Goal: Submit feedback/report problem: Provide input to the site owners about the experience or issues

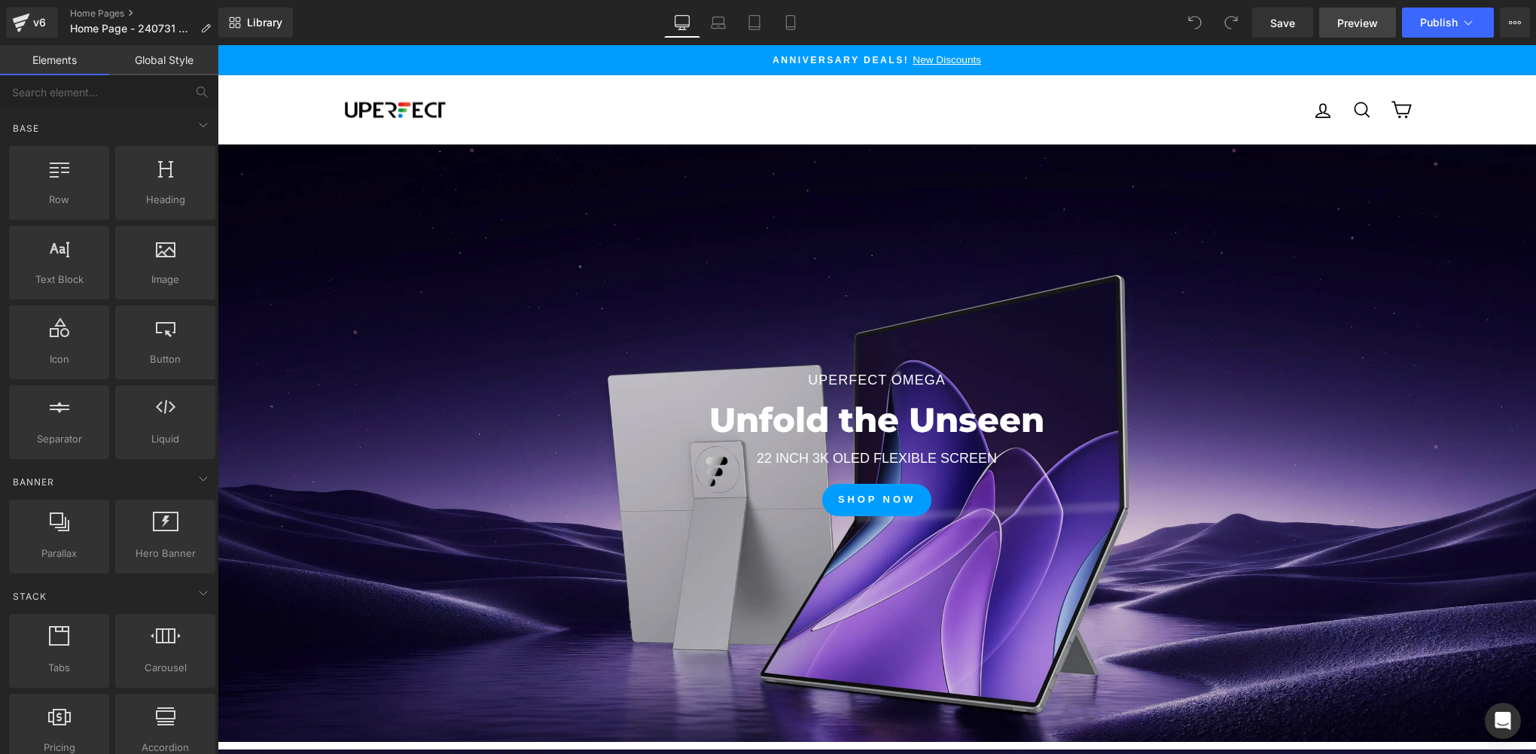
click at [1340, 20] on span "Preview" at bounding box center [1357, 23] width 41 height 16
click at [1509, 736] on div "Open Intercom Messenger" at bounding box center [1503, 722] width 40 height 40
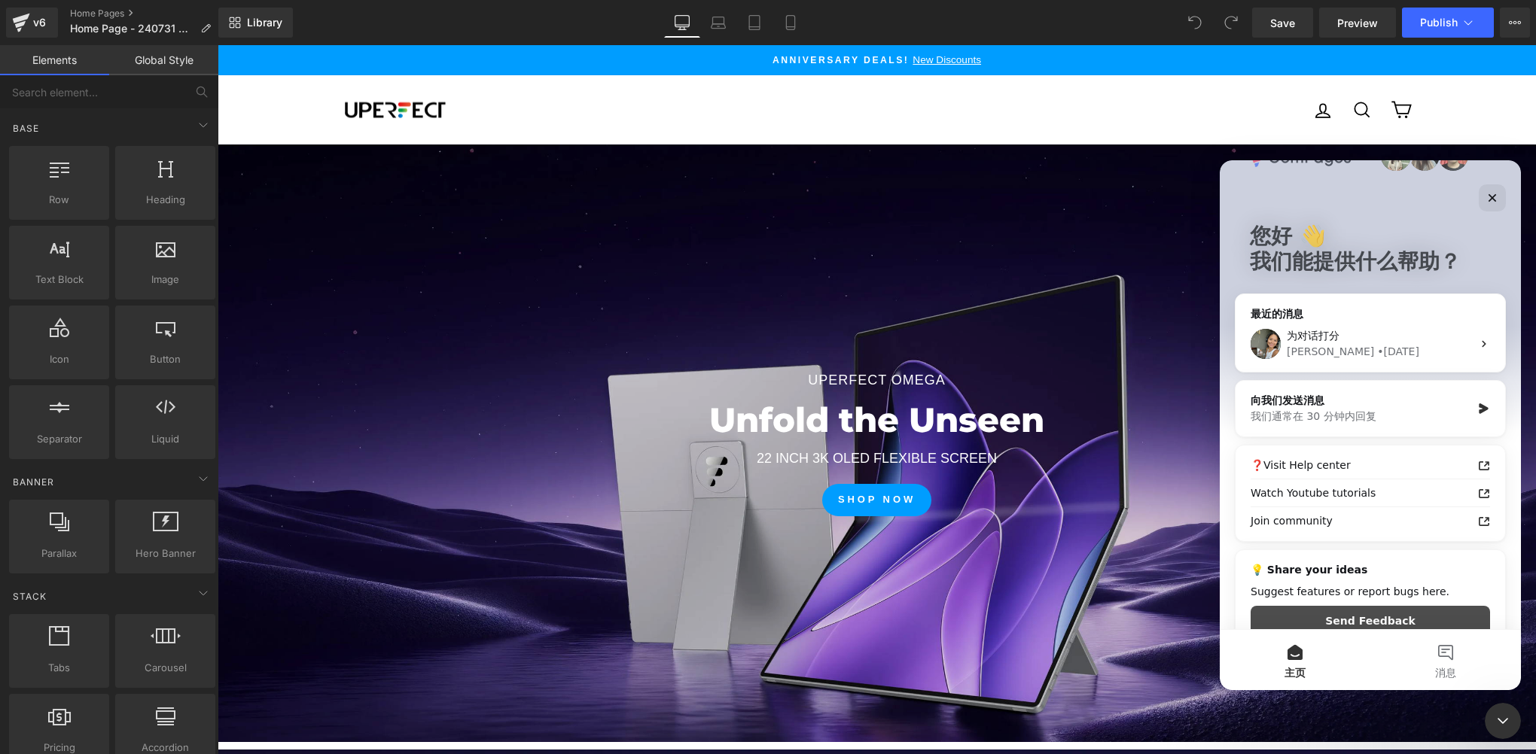
scroll to position [68, 0]
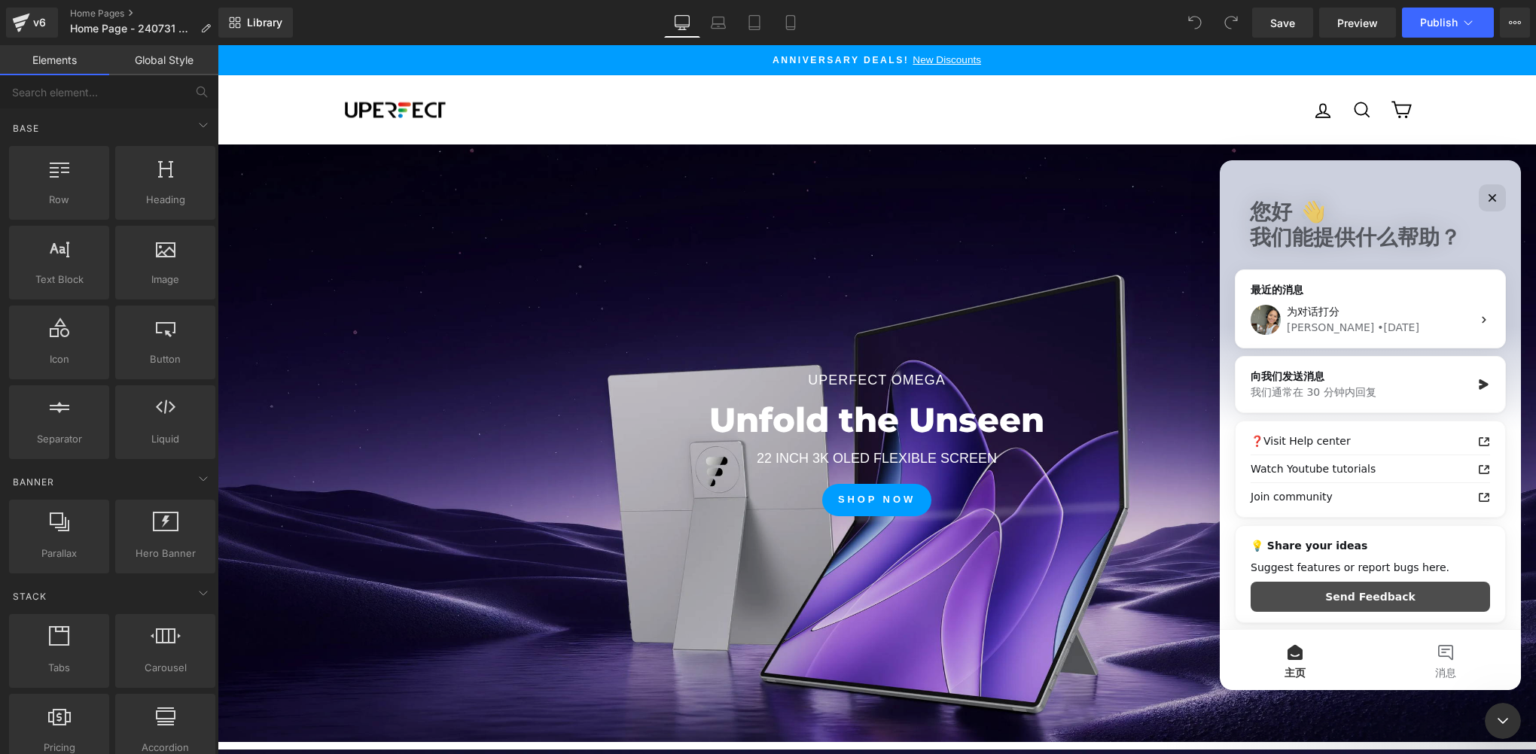
click at [1374, 602] on button "Send Feedback" at bounding box center [1369, 597] width 239 height 30
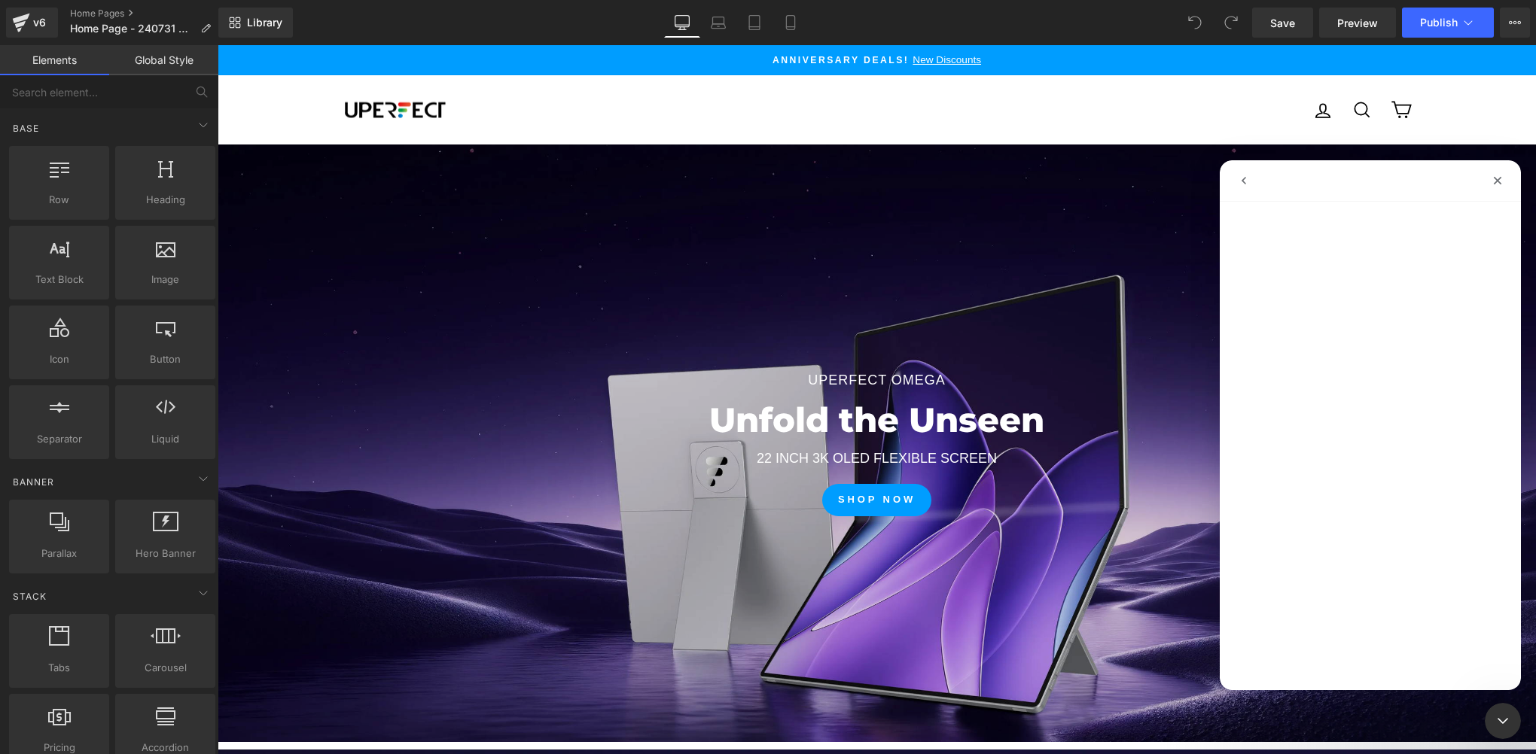
scroll to position [7, 0]
click at [1241, 177] on icon "go back" at bounding box center [1244, 181] width 12 height 12
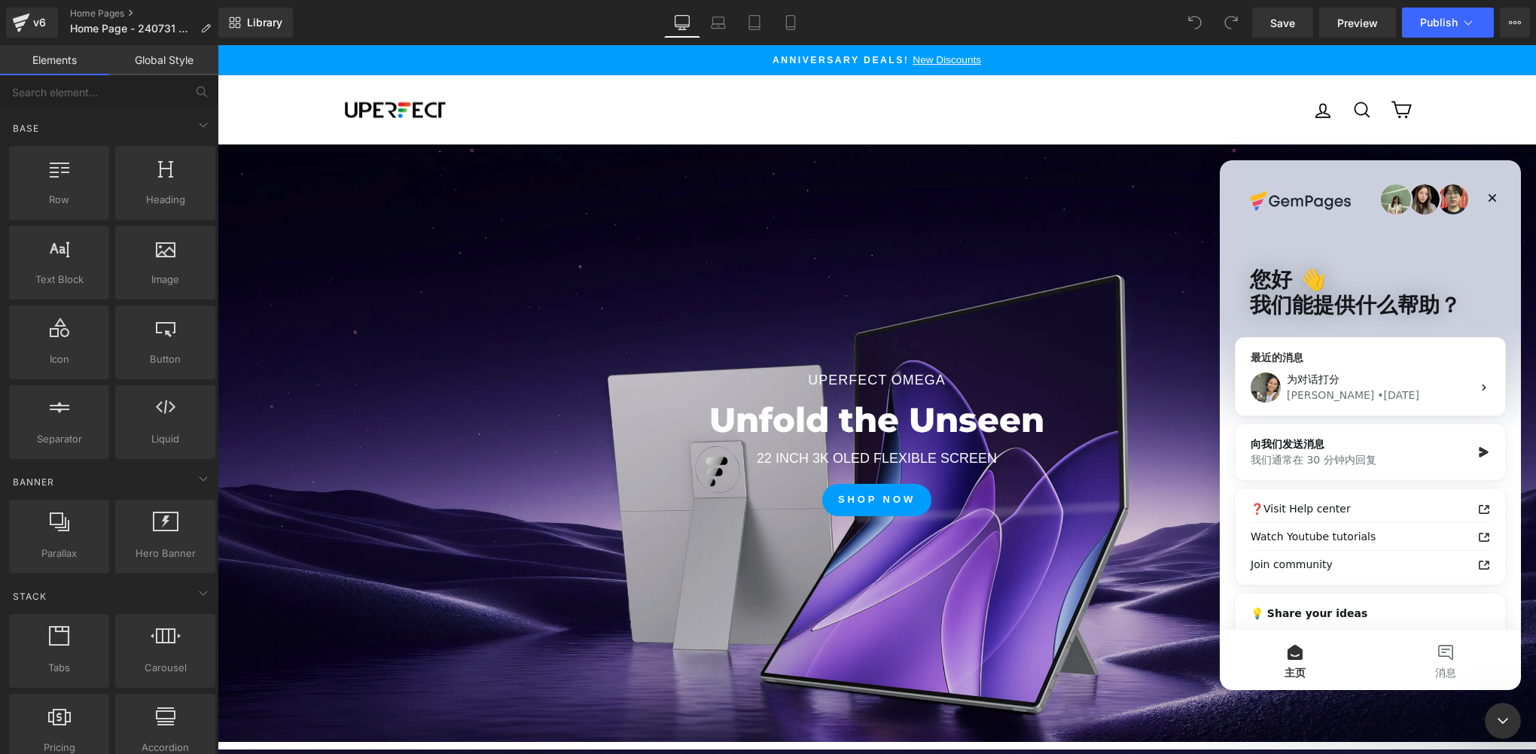
click at [1367, 360] on div "为对话打分 [PERSON_NAME] • [DATE]" at bounding box center [1370, 388] width 270 height 56
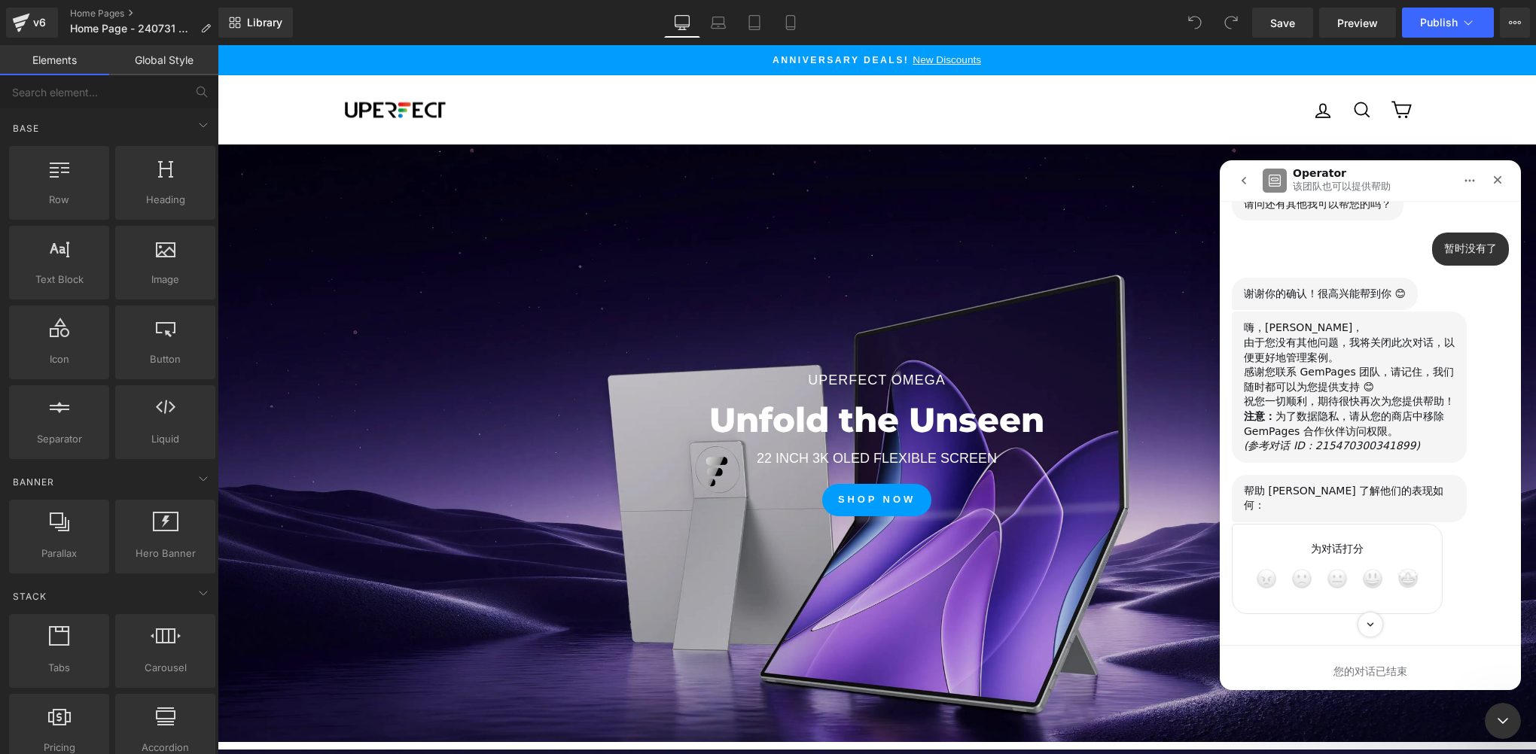
scroll to position [5993, 0]
click at [1244, 187] on button "go back" at bounding box center [1243, 180] width 29 height 29
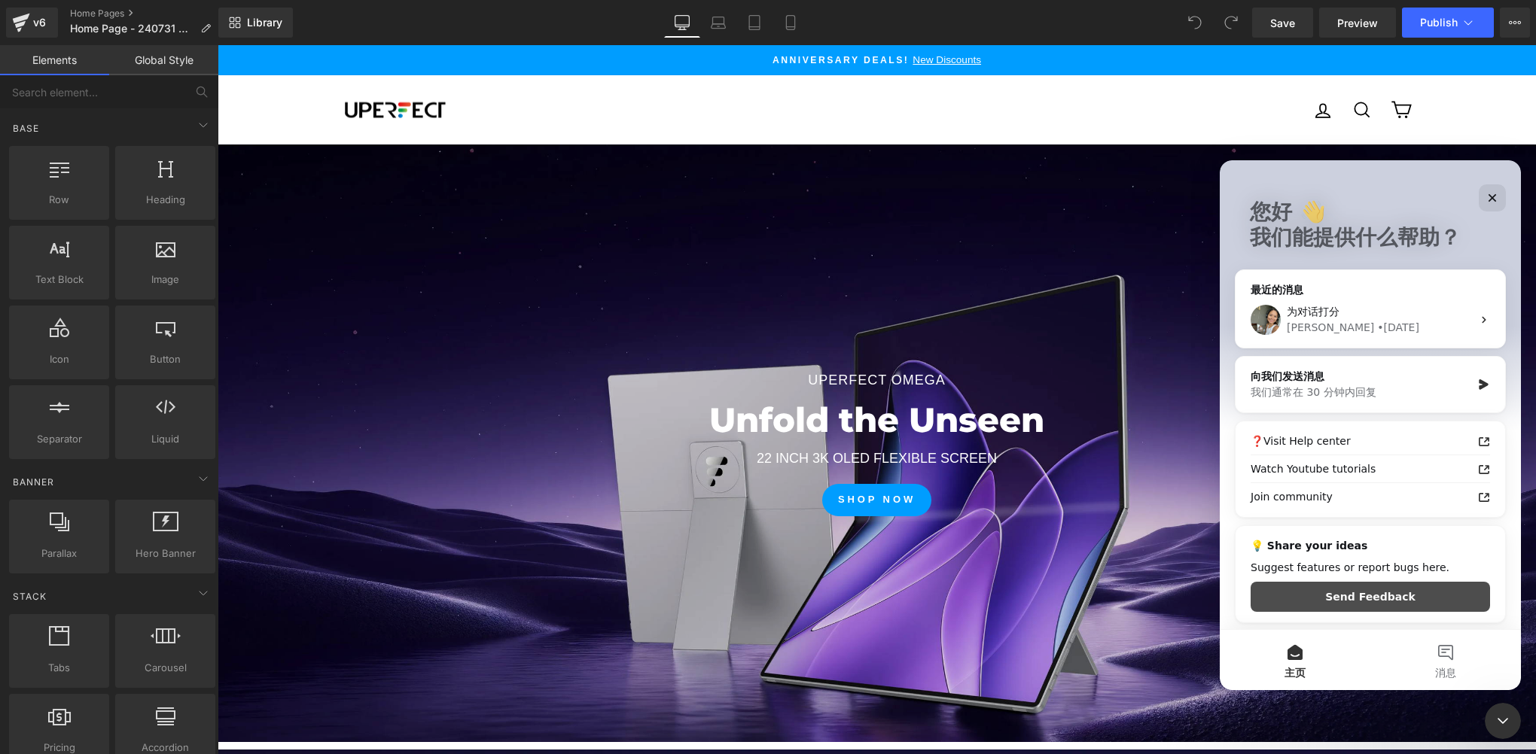
click at [1385, 602] on button "Send Feedback" at bounding box center [1369, 597] width 239 height 30
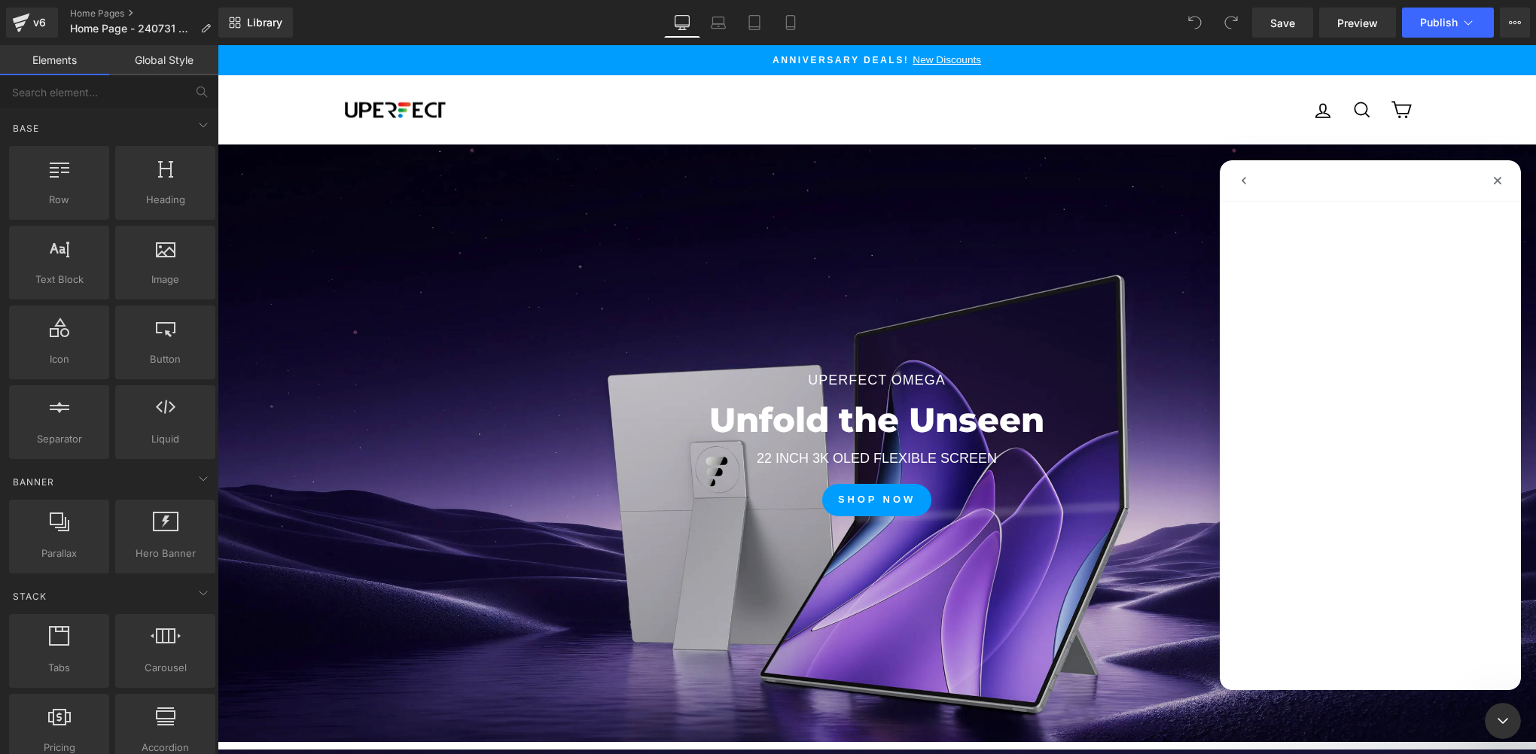
scroll to position [7, 0]
click at [1241, 177] on icon "go back" at bounding box center [1244, 181] width 12 height 12
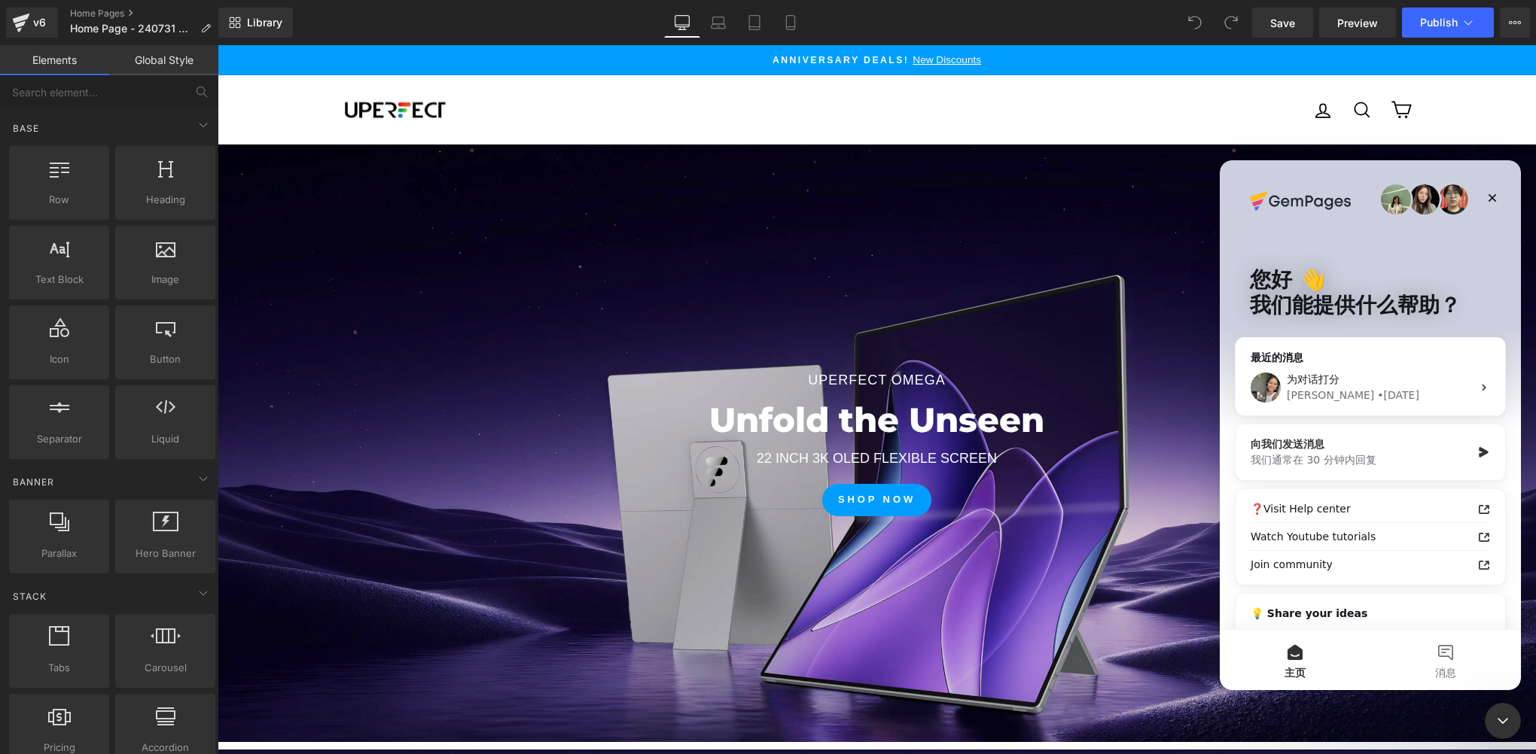
click at [1413, 446] on div "向我们发送消息" at bounding box center [1360, 445] width 221 height 16
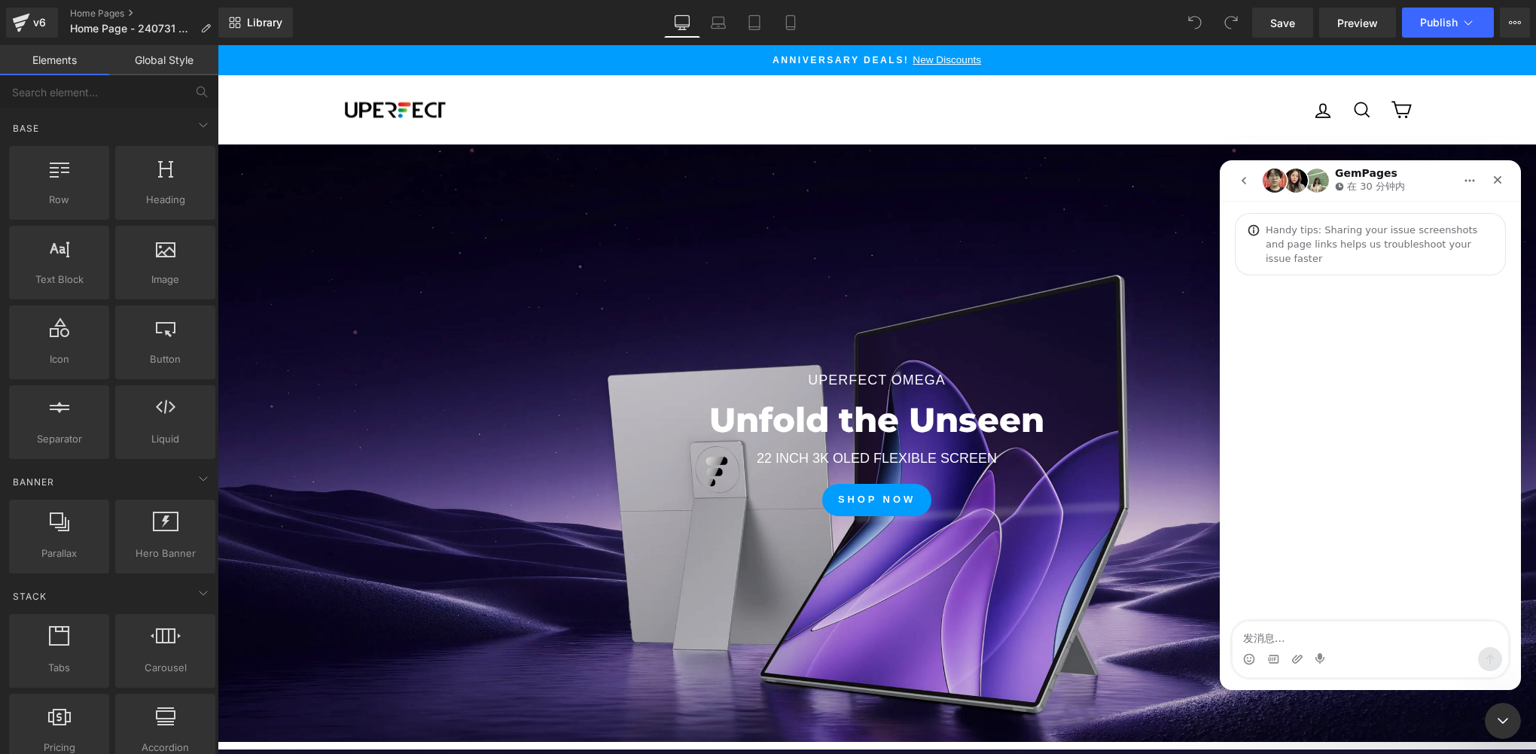
click at [1310, 638] on textarea "发消息..." at bounding box center [1370, 635] width 276 height 26
type textarea "N"
type textarea "n"
type textarea "你好"
click at [1492, 723] on icon "关闭 Intercom Messenger" at bounding box center [1500, 719] width 18 height 18
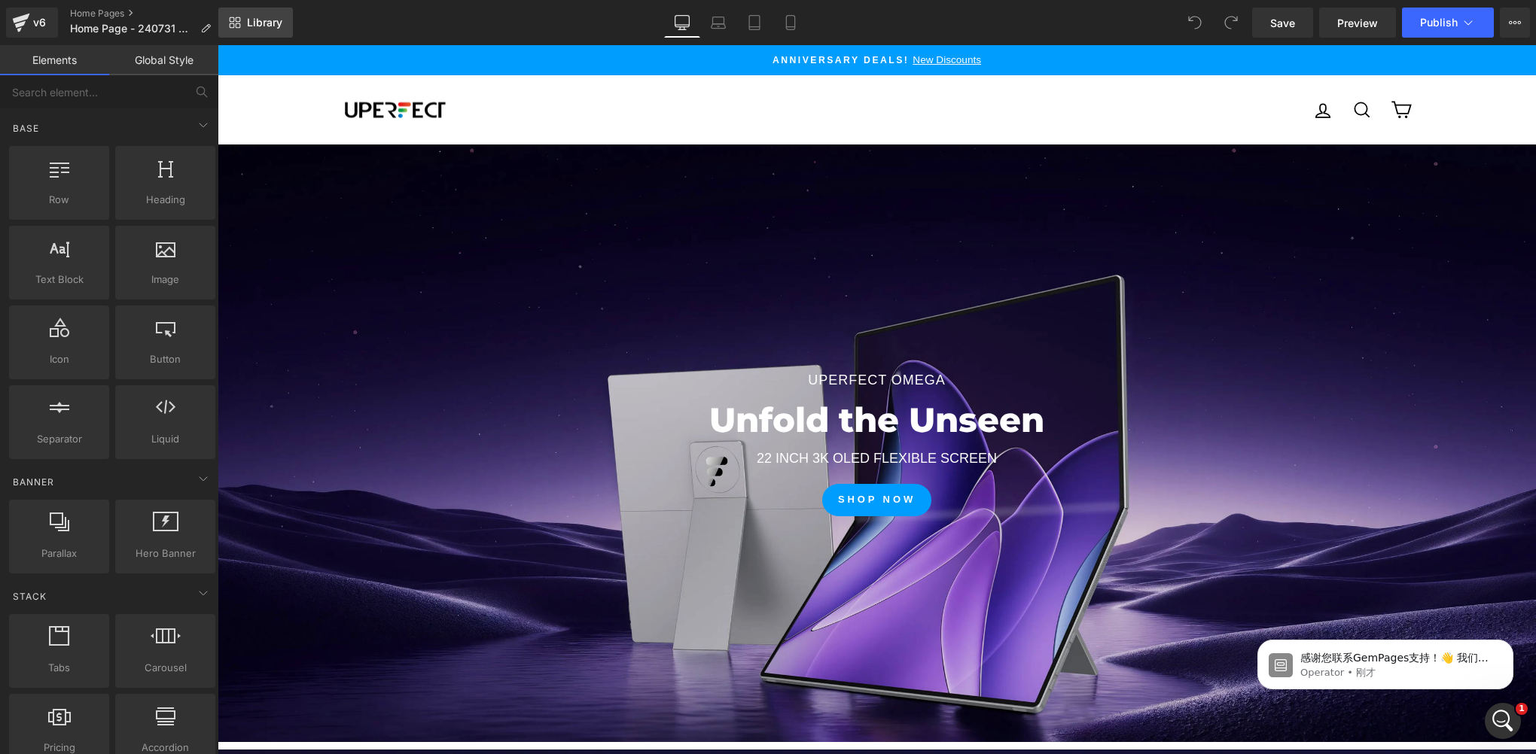
scroll to position [0, 0]
click at [1339, 30] on span "Preview" at bounding box center [1357, 23] width 41 height 16
click at [1354, 17] on span "Preview" at bounding box center [1357, 23] width 41 height 16
click at [1366, 657] on p "感谢您联系GemPages支持！👋 我们的支持团队将很快为您提供帮助。 同时，欢迎您浏览我们的帮助中心以获取有用的故障排除步骤。 我们非常感谢您的耐心等待！🙌" at bounding box center [1397, 658] width 194 height 15
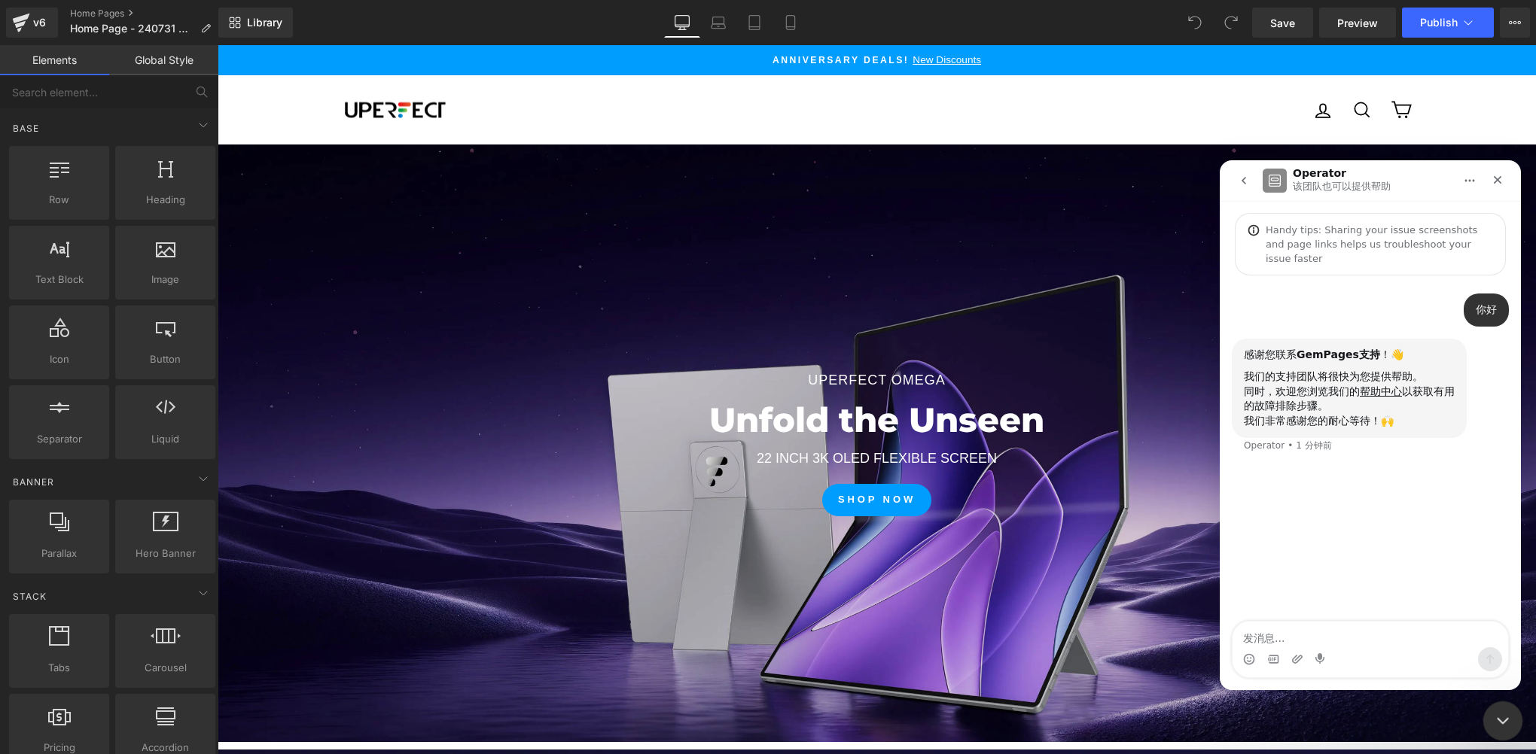
click at [1497, 707] on div "关闭 Intercom Messenger" at bounding box center [1500, 719] width 36 height 36
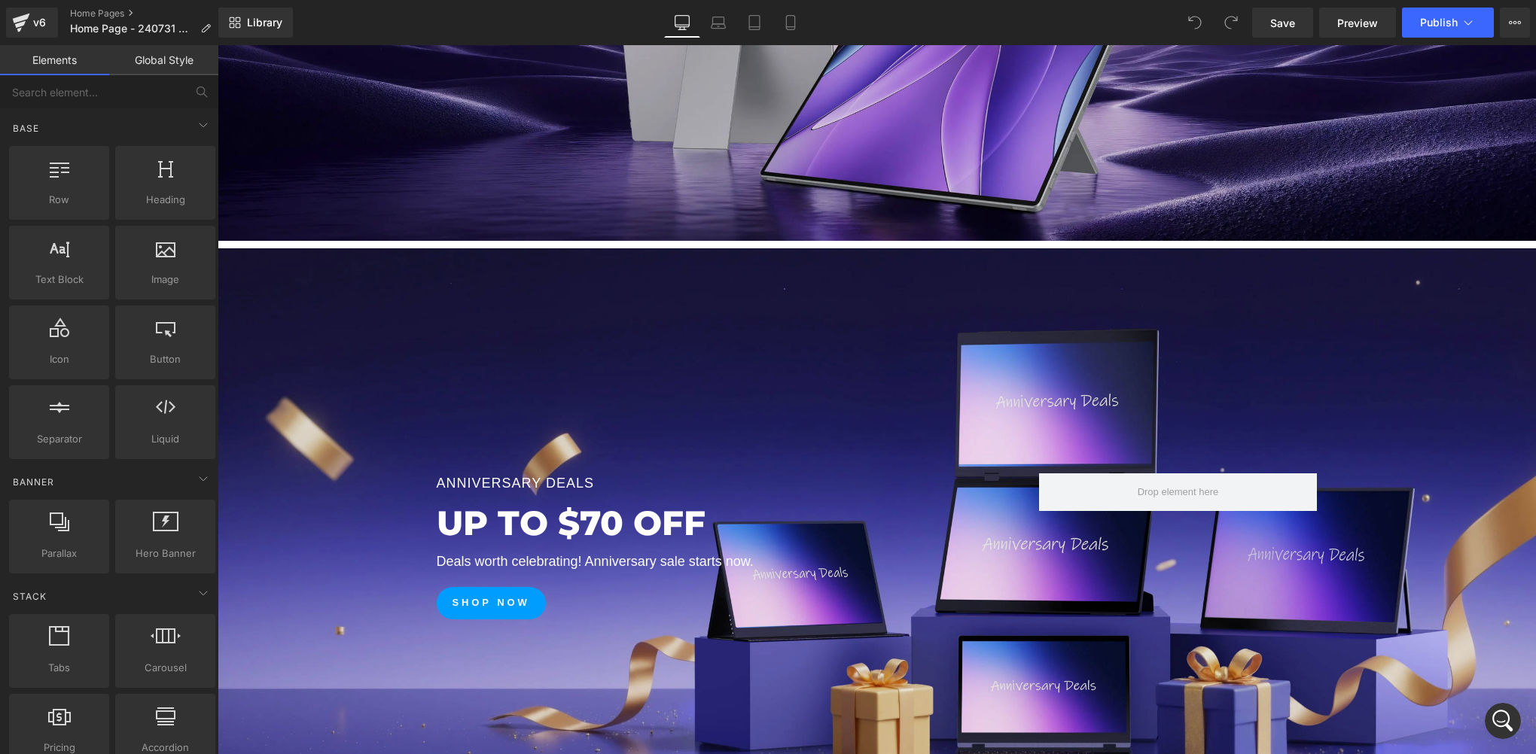
scroll to position [753, 0]
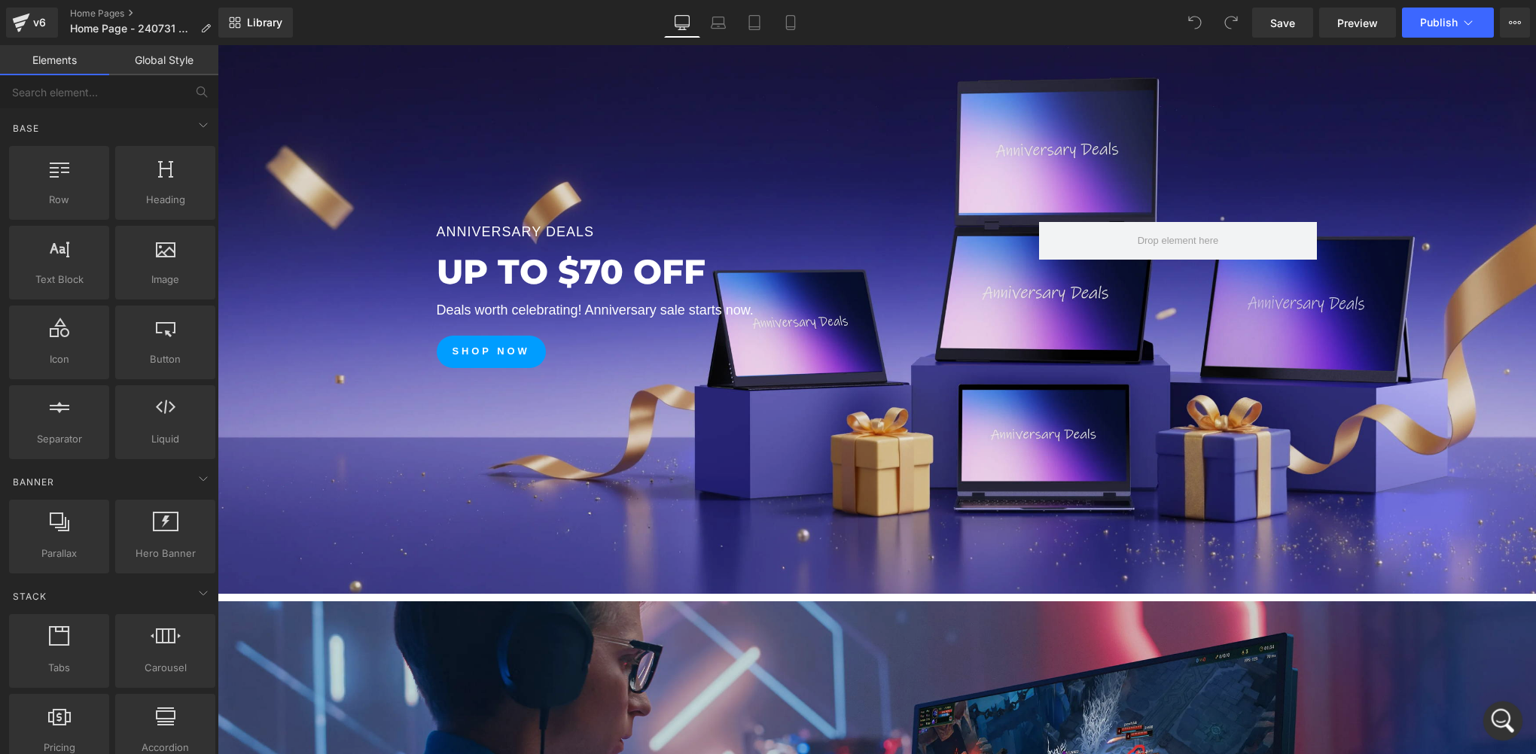
click at [1509, 719] on icon "打开 Intercom Messenger" at bounding box center [1500, 719] width 25 height 25
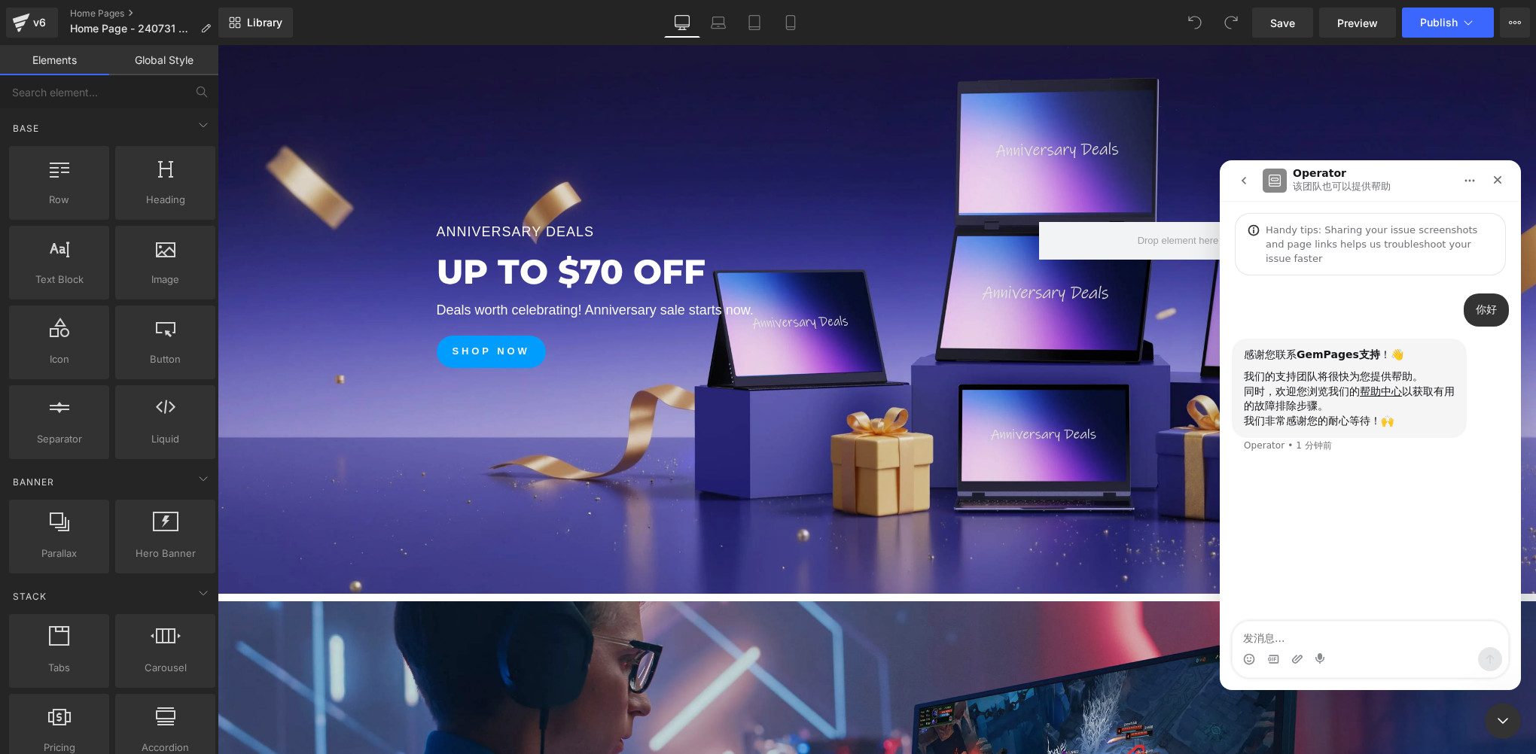
click at [1307, 644] on textarea "发消息..." at bounding box center [1370, 635] width 276 height 26
type textarea "生"
click at [1498, 721] on icon "关闭 Intercom Messenger" at bounding box center [1500, 719] width 18 height 18
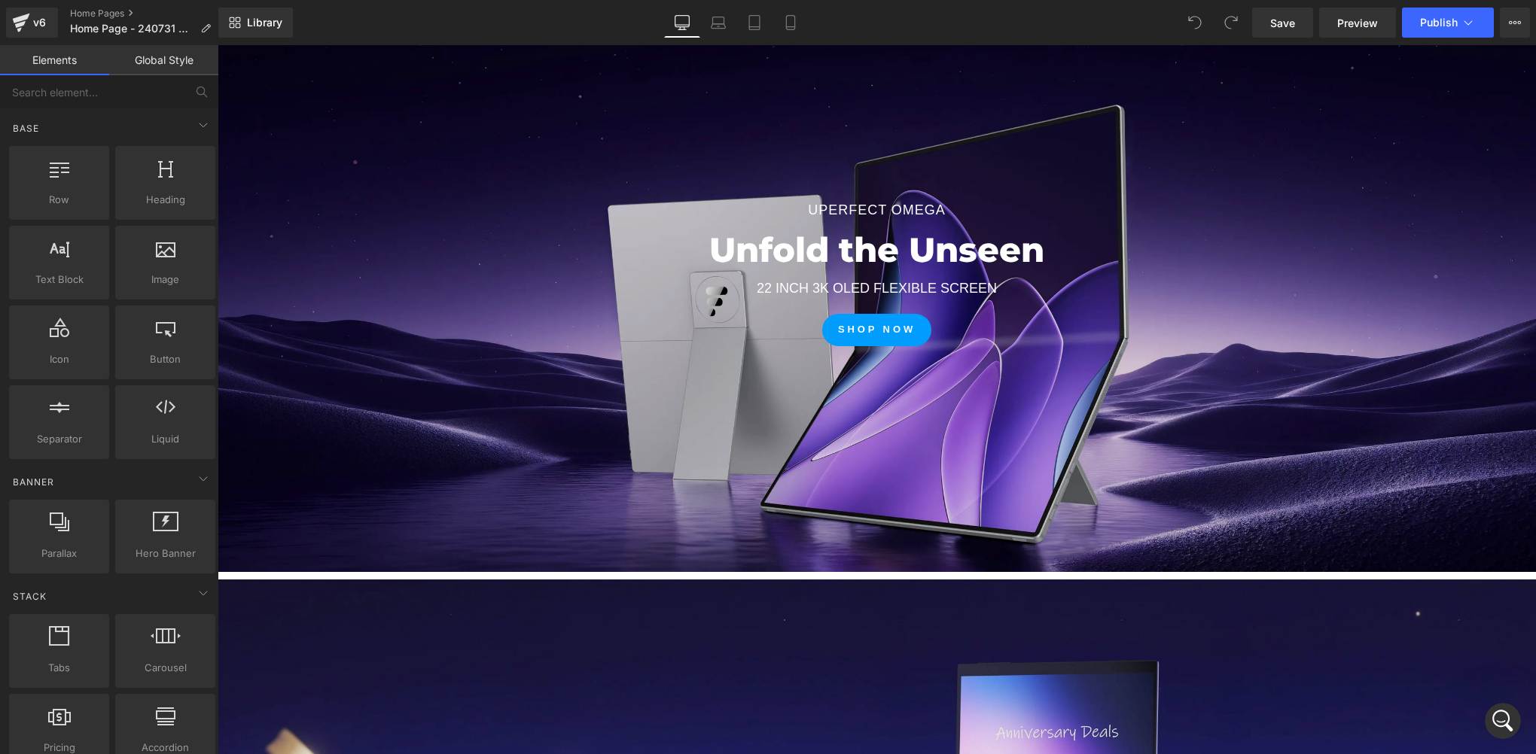
scroll to position [0, 0]
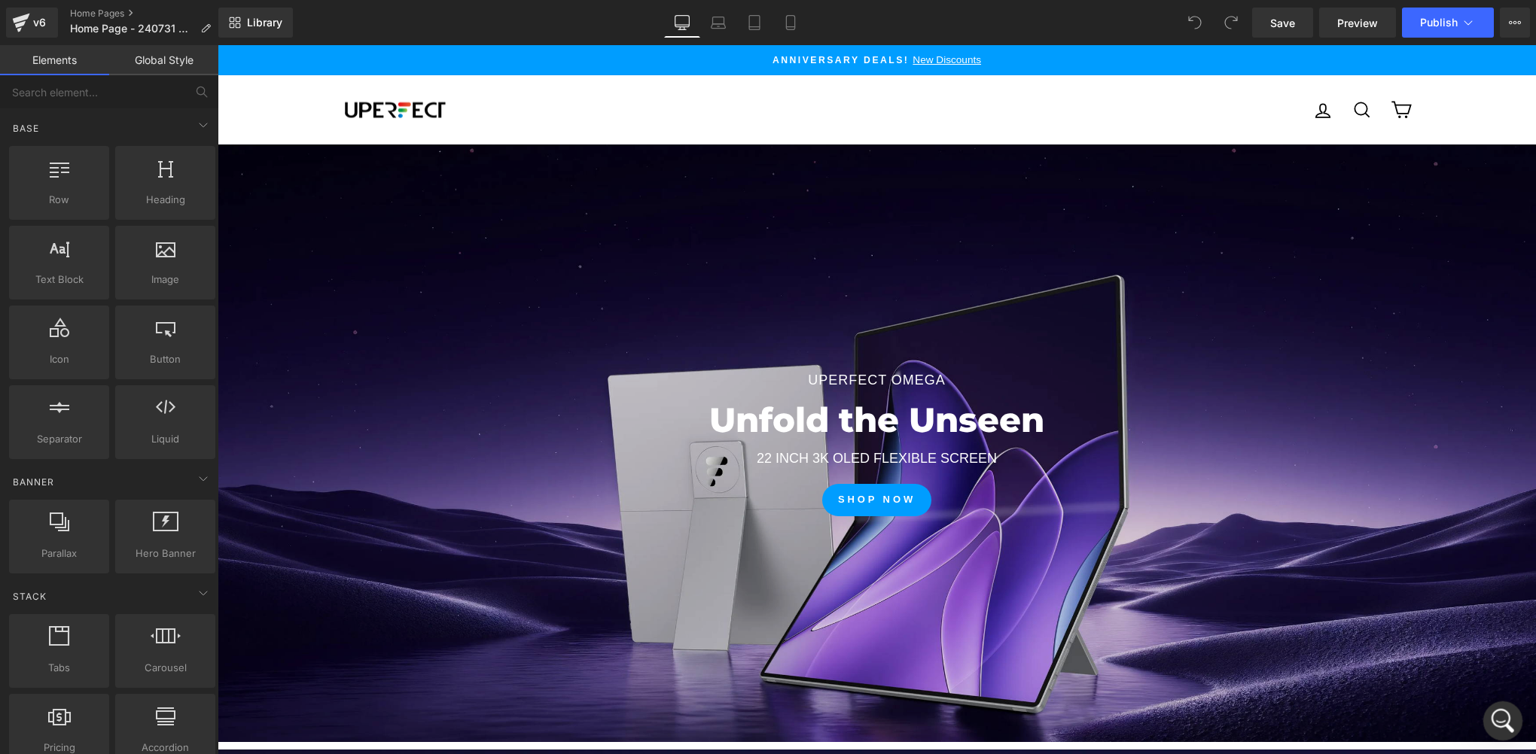
click at [1500, 721] on icon "打开 Intercom Messenger" at bounding box center [1500, 719] width 11 height 12
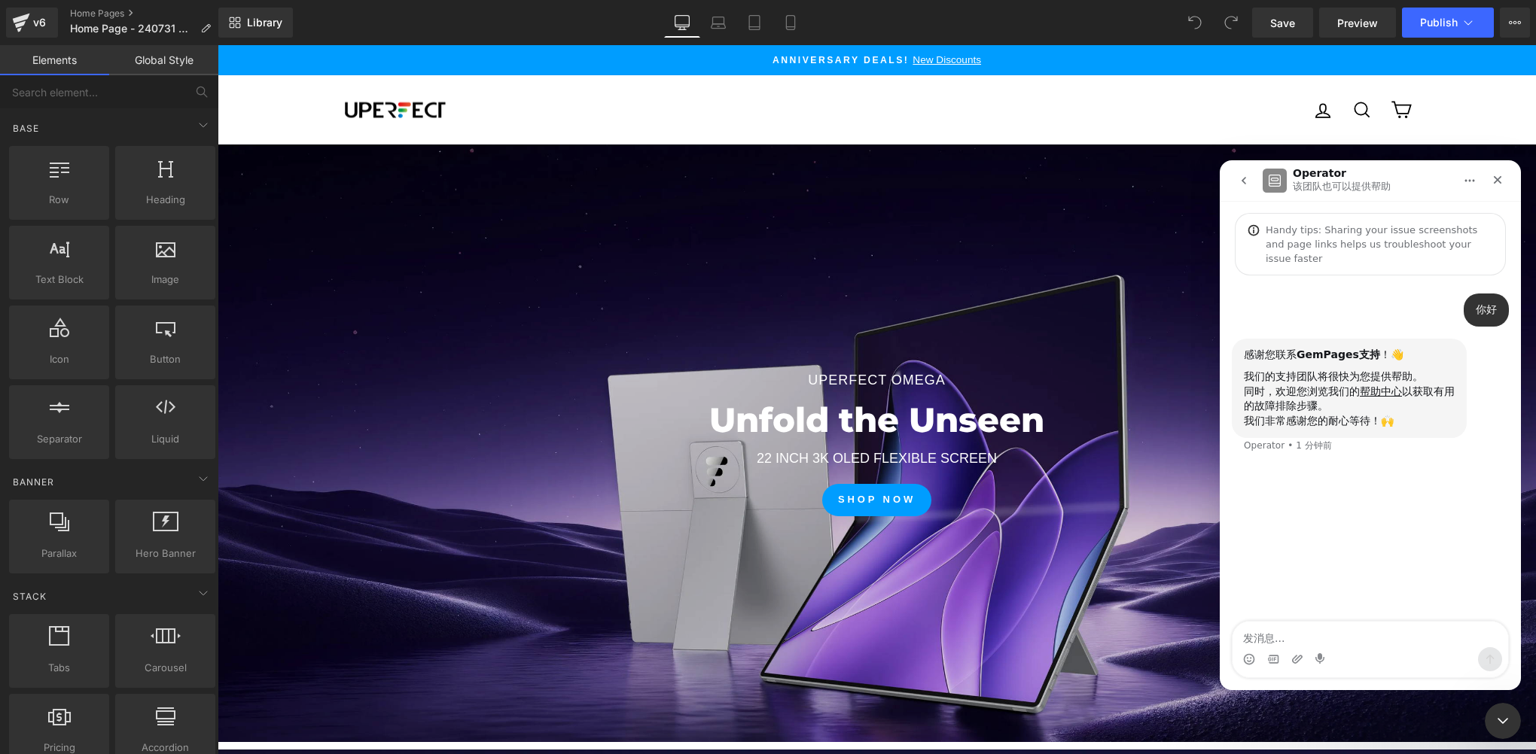
click at [1289, 641] on textarea "发消息..." at bounding box center [1370, 635] width 276 height 26
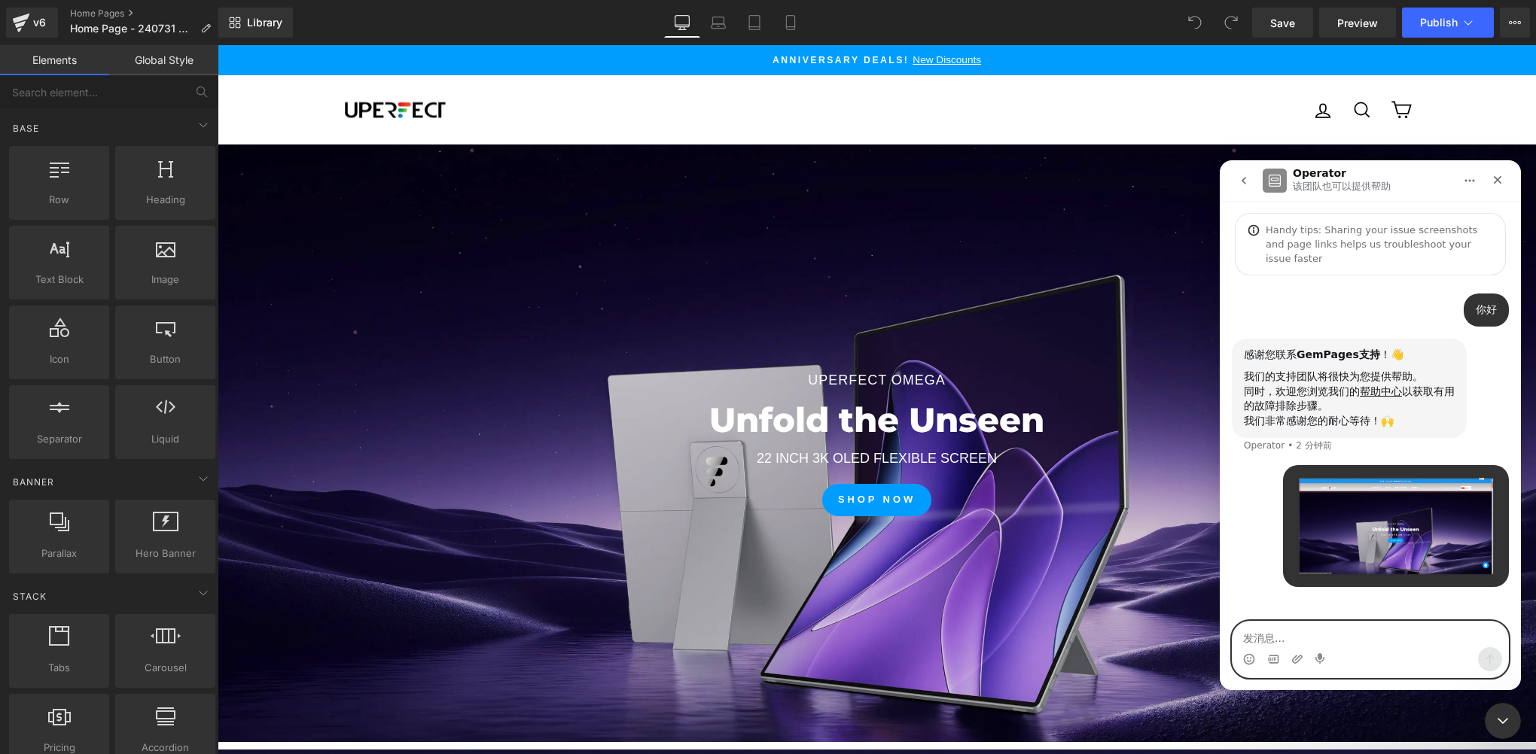
click at [1289, 632] on textarea "发消息..." at bounding box center [1370, 635] width 276 height 26
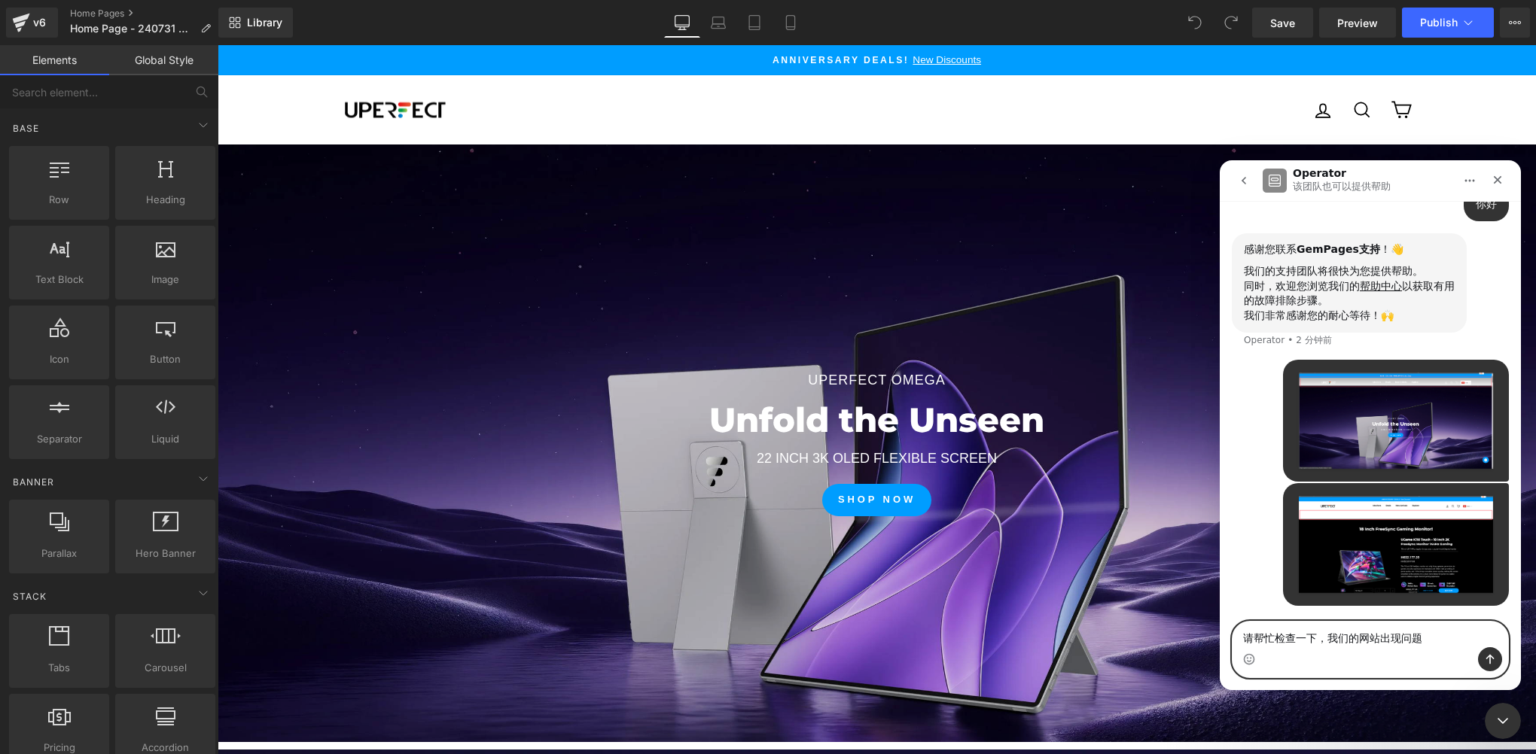
type textarea "请帮忙检查一下，我们的网站出现问题了"
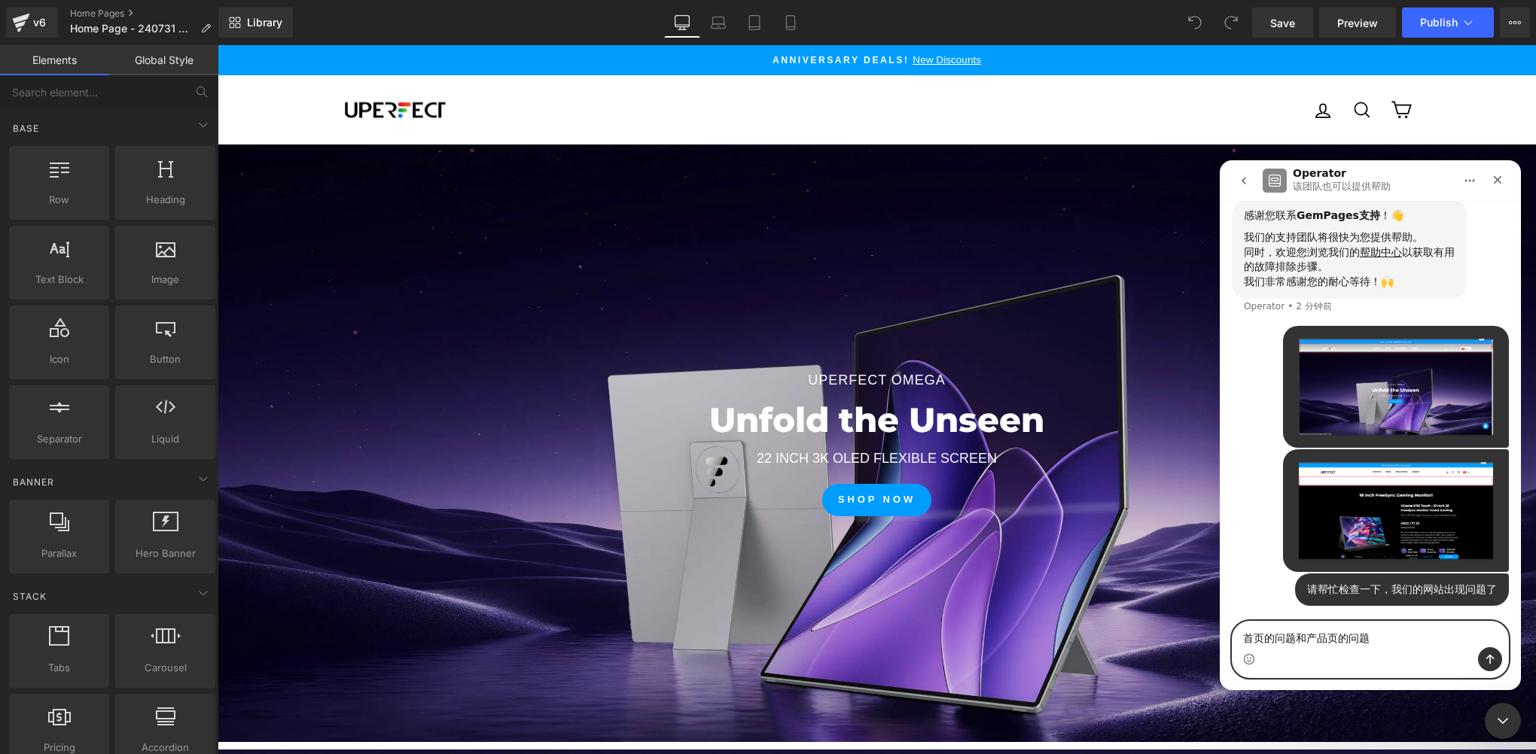
type textarea "首页的问题和产品页的问题还不一样"
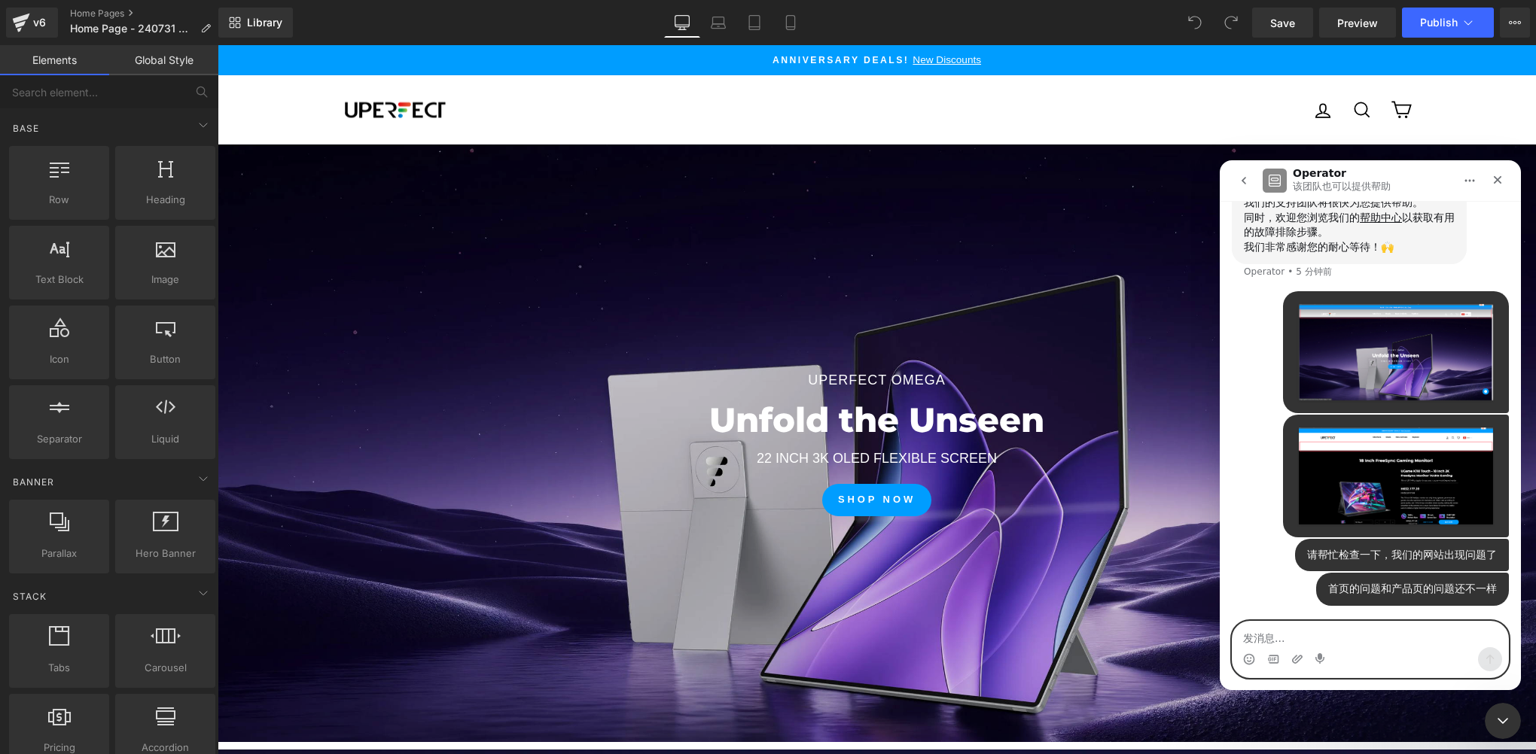
click at [1326, 641] on textarea "发消息..." at bounding box center [1370, 635] width 276 height 26
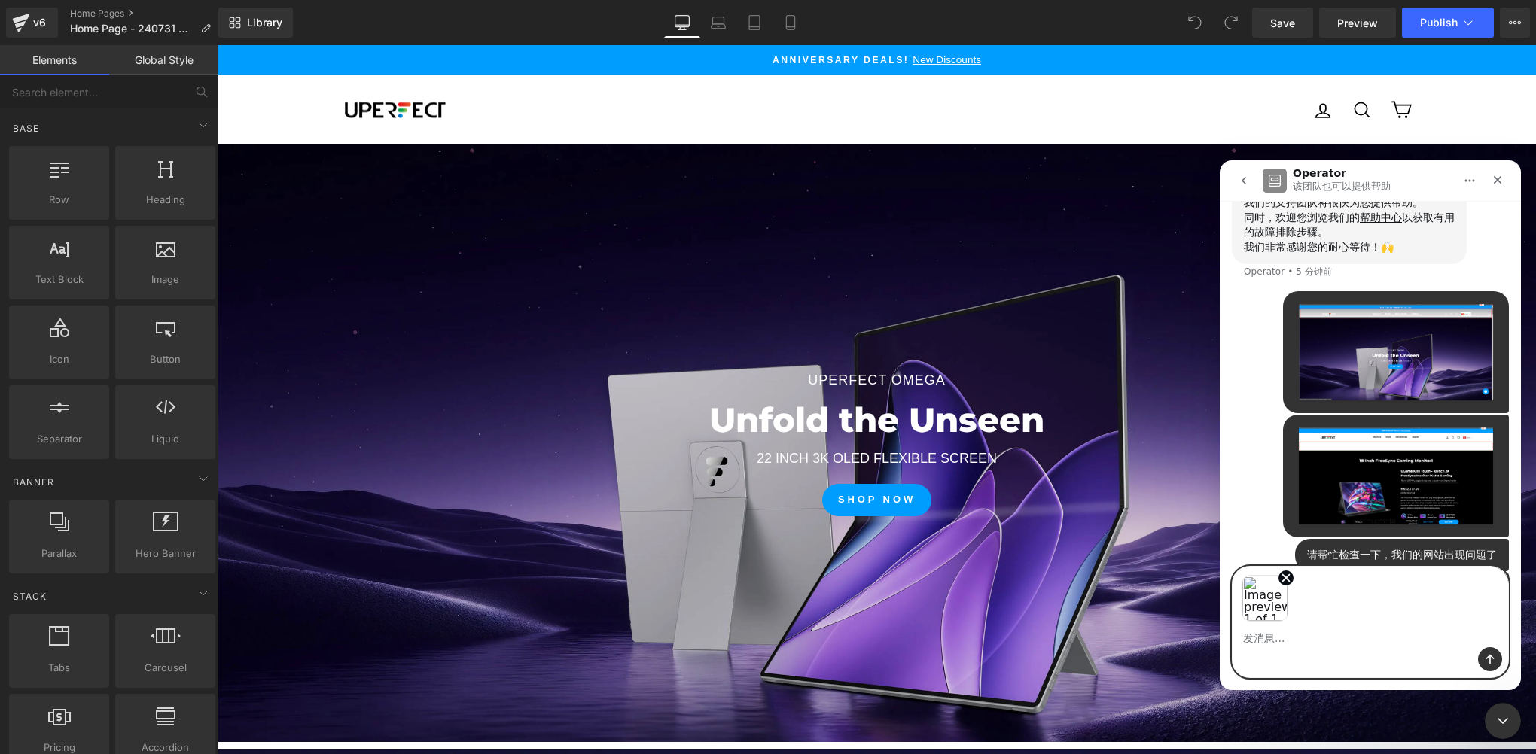
scroll to position [229, 0]
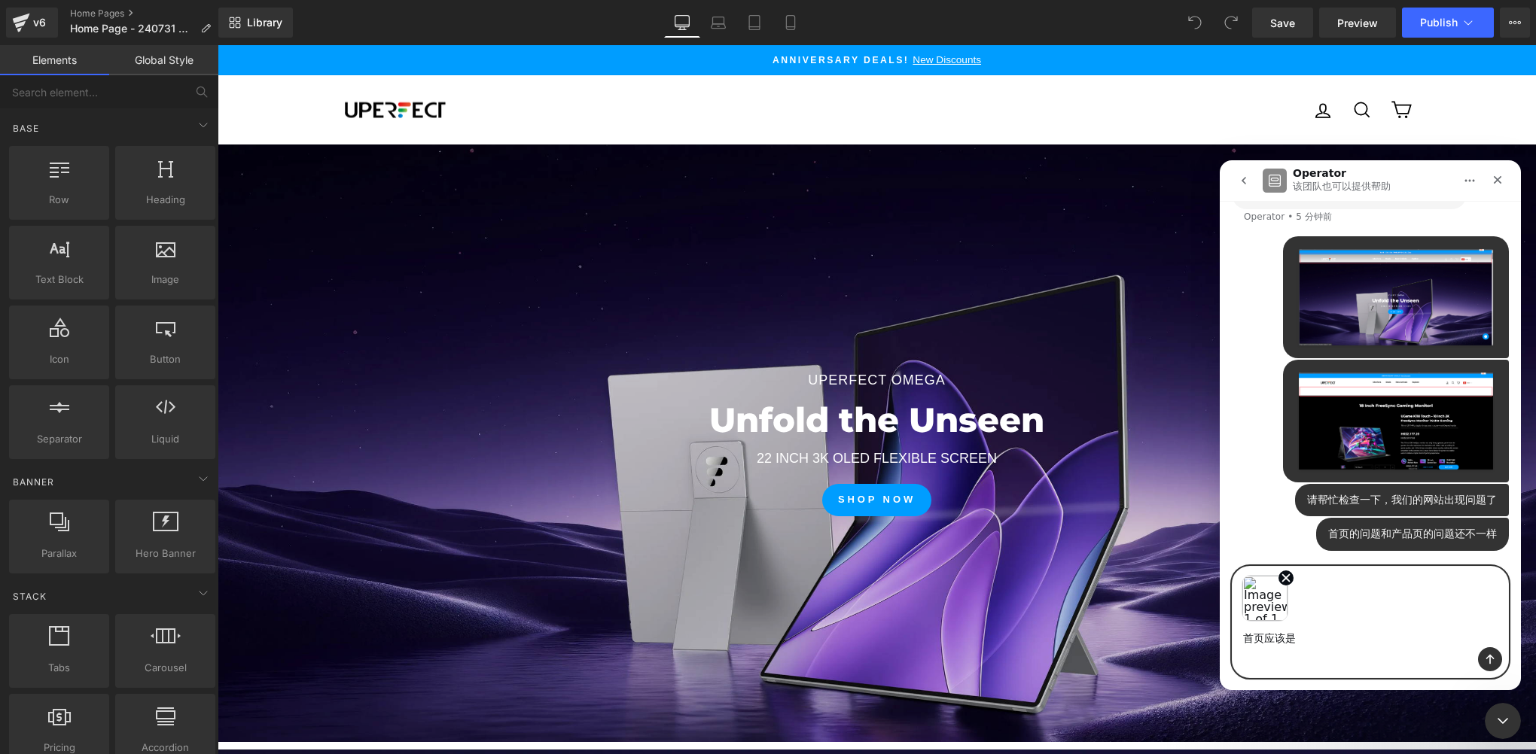
type textarea "首页应该是这样的"
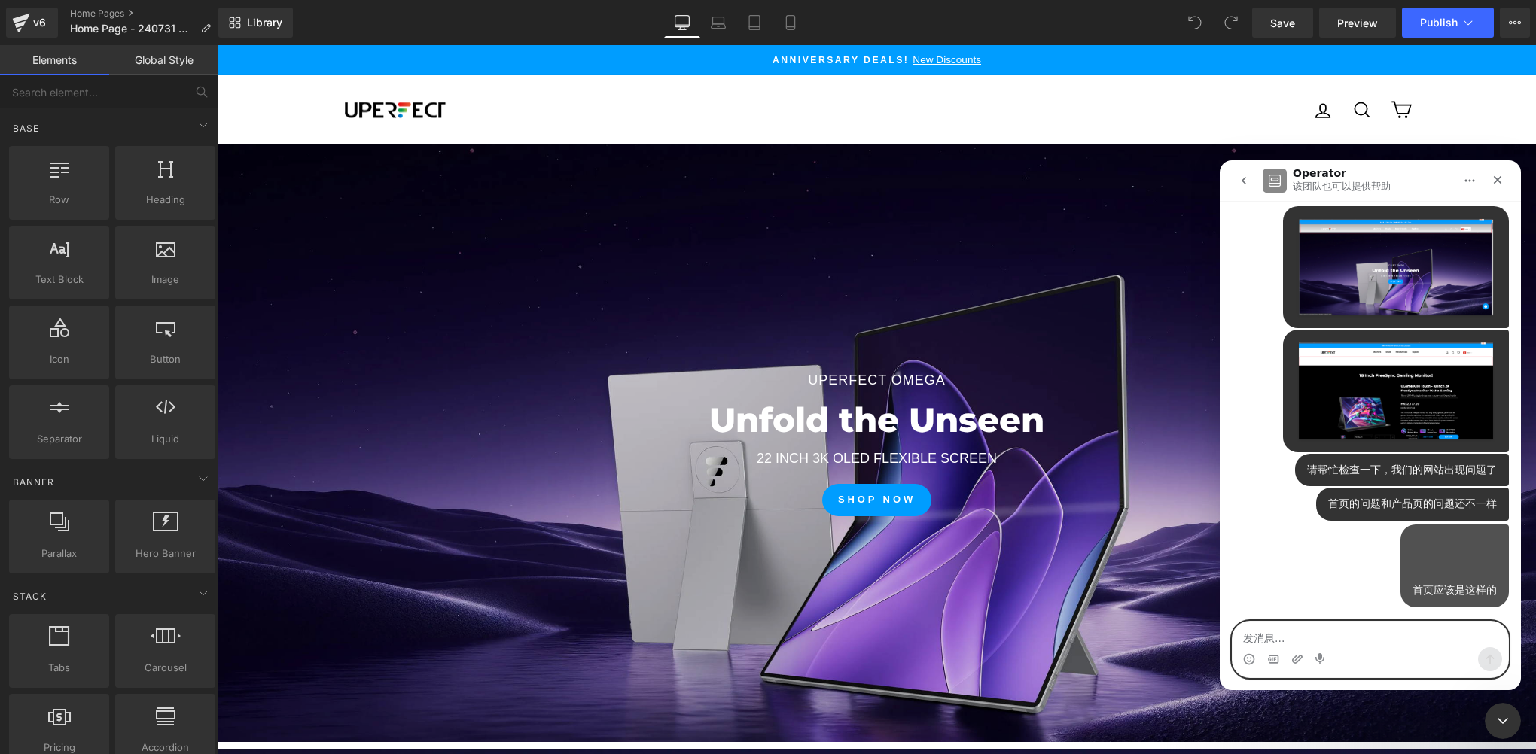
scroll to position [316, 0]
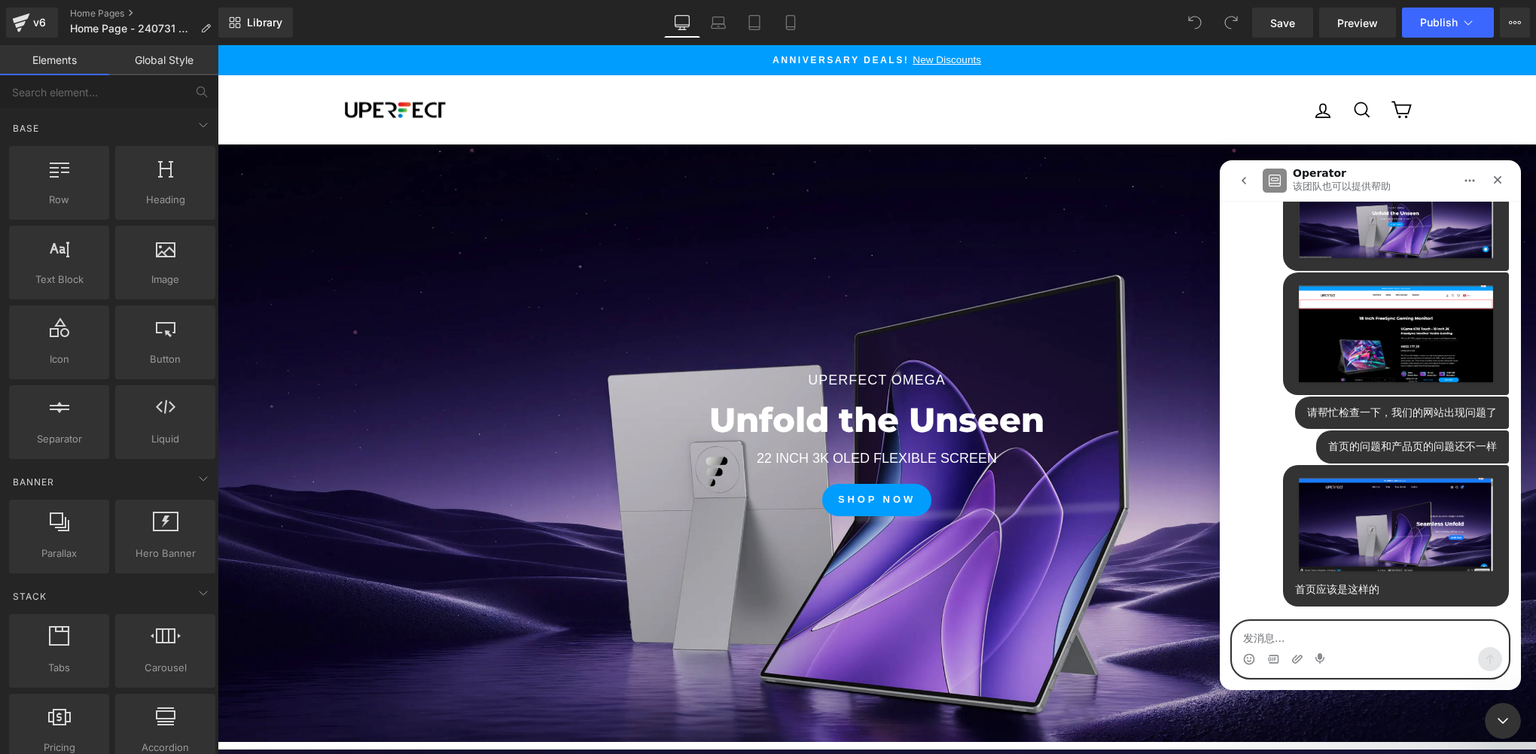
click at [1307, 643] on textarea "发消息..." at bounding box center [1370, 635] width 276 height 26
type textarea "产品页多了顶部上面的白色框框"
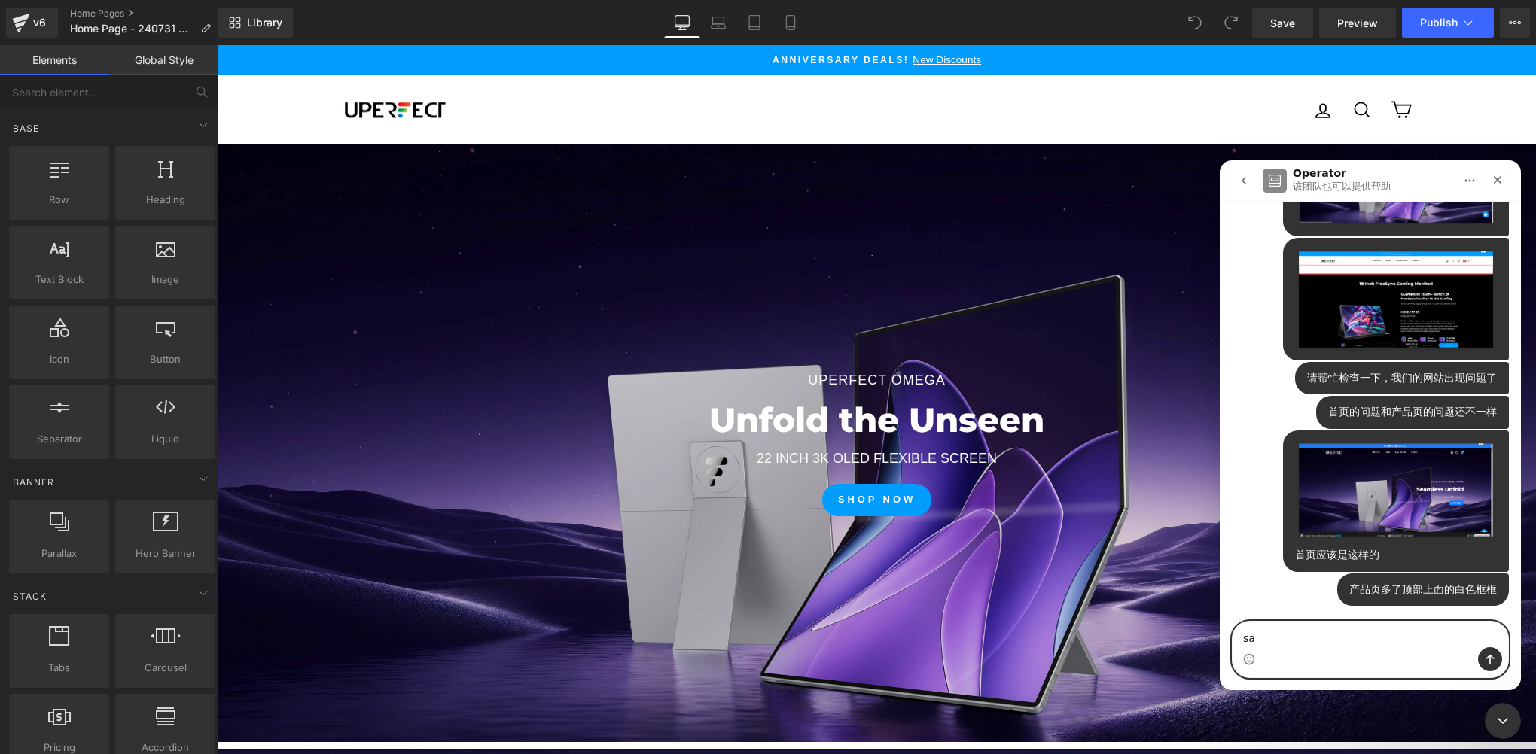
type textarea "s"
click at [1507, 713] on icon "关闭 Intercom Messenger" at bounding box center [1500, 719] width 18 height 18
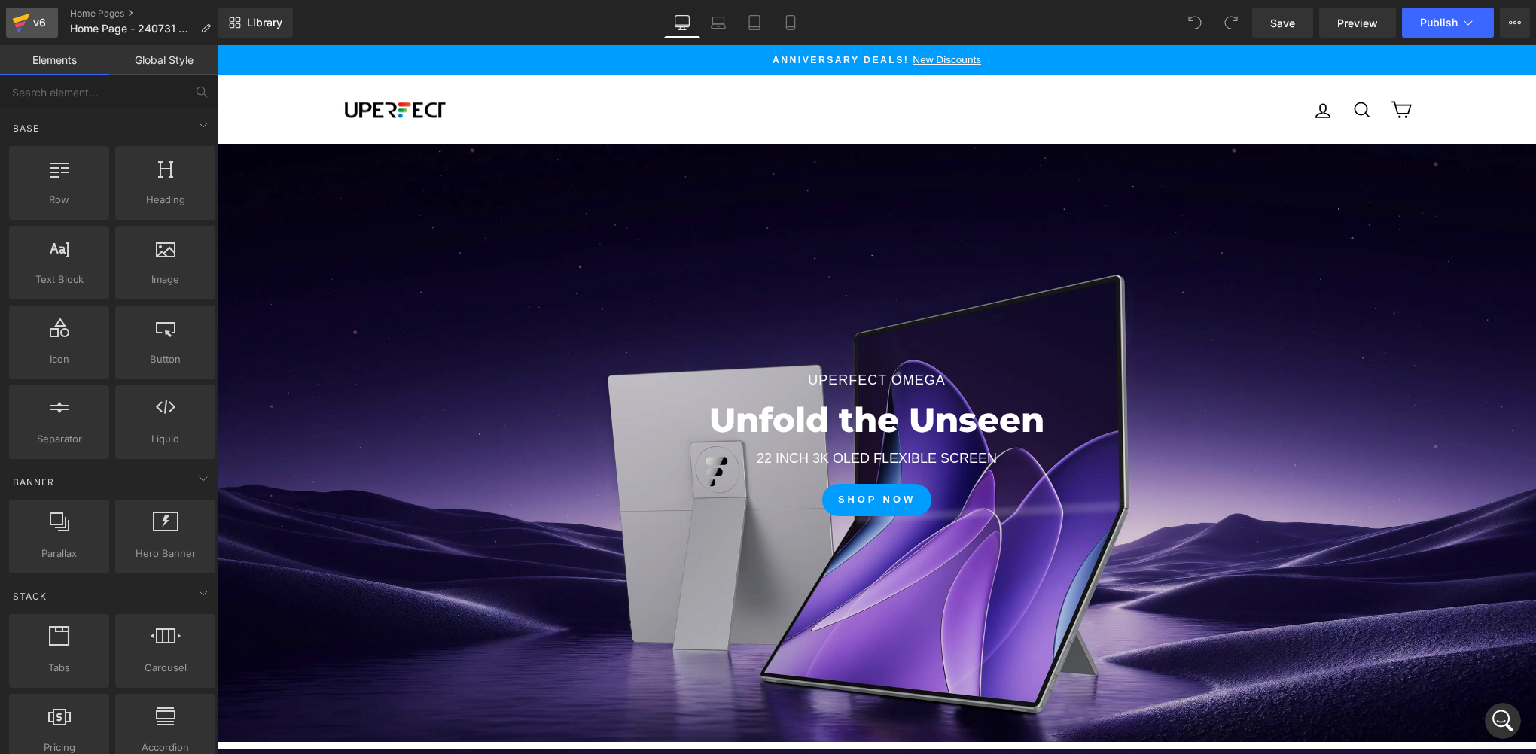
click at [48, 24] on div "v6" at bounding box center [39, 23] width 19 height 20
